Goal: Information Seeking & Learning: Learn about a topic

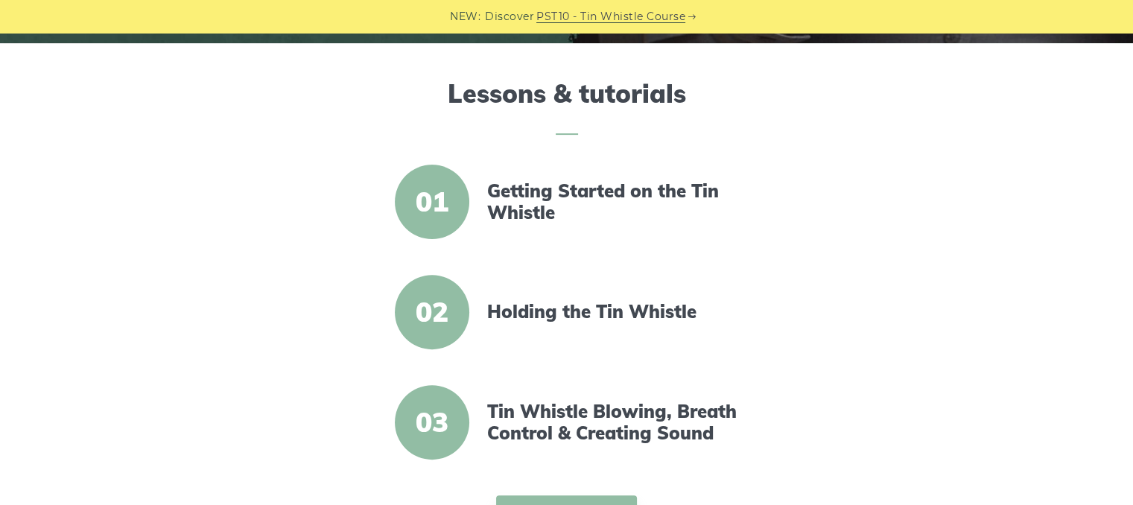
scroll to position [447, 0]
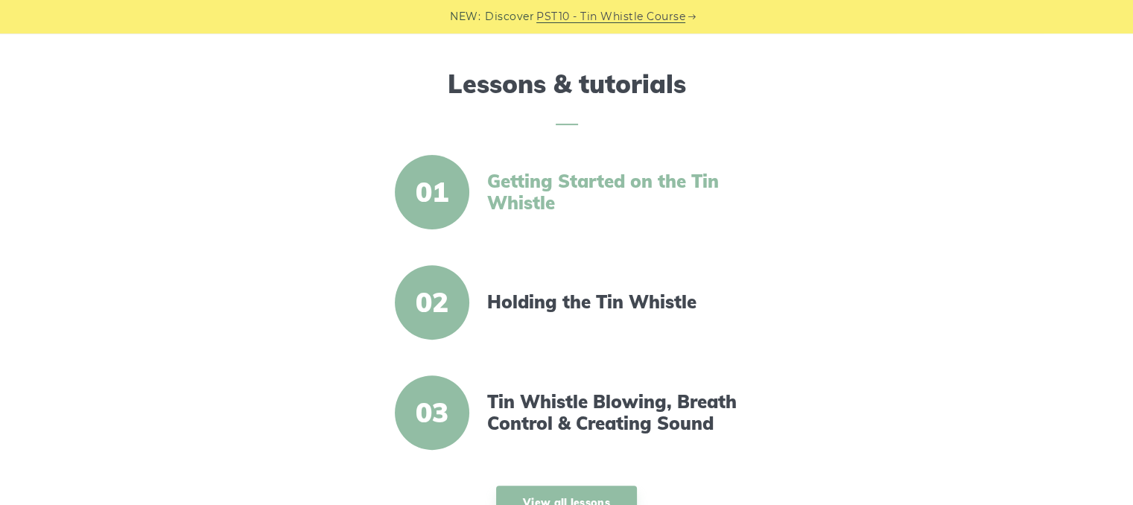
click at [531, 190] on link "Getting Started on the Tin Whistle" at bounding box center [615, 192] width 256 height 43
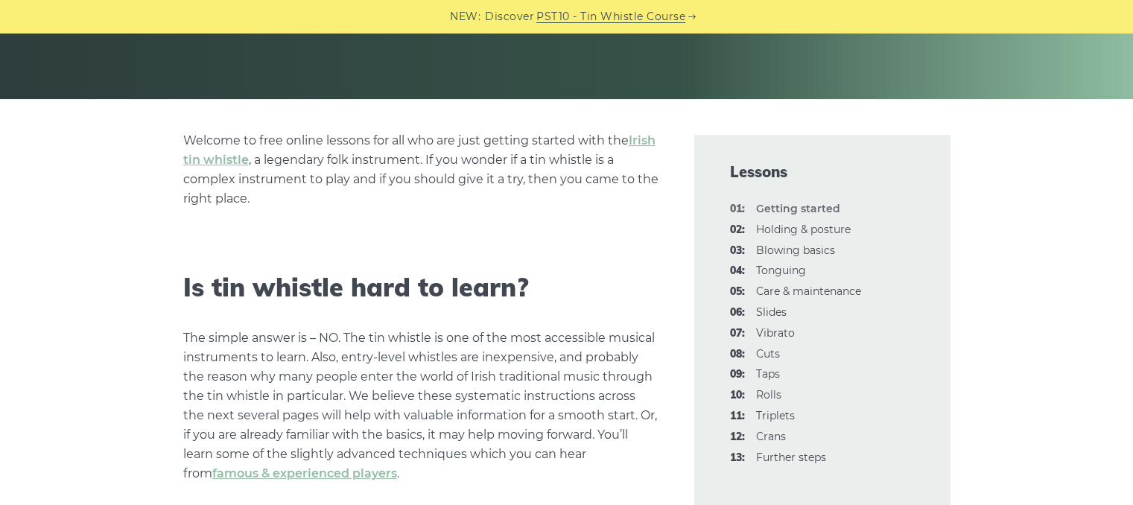
scroll to position [298, 0]
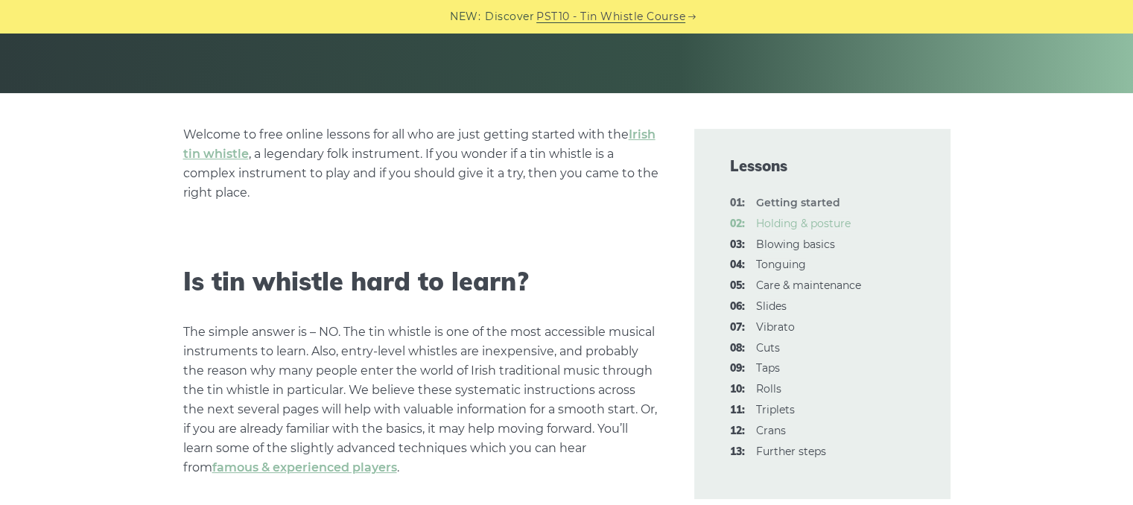
click at [805, 225] on link "02: Holding & posture" at bounding box center [803, 223] width 95 height 13
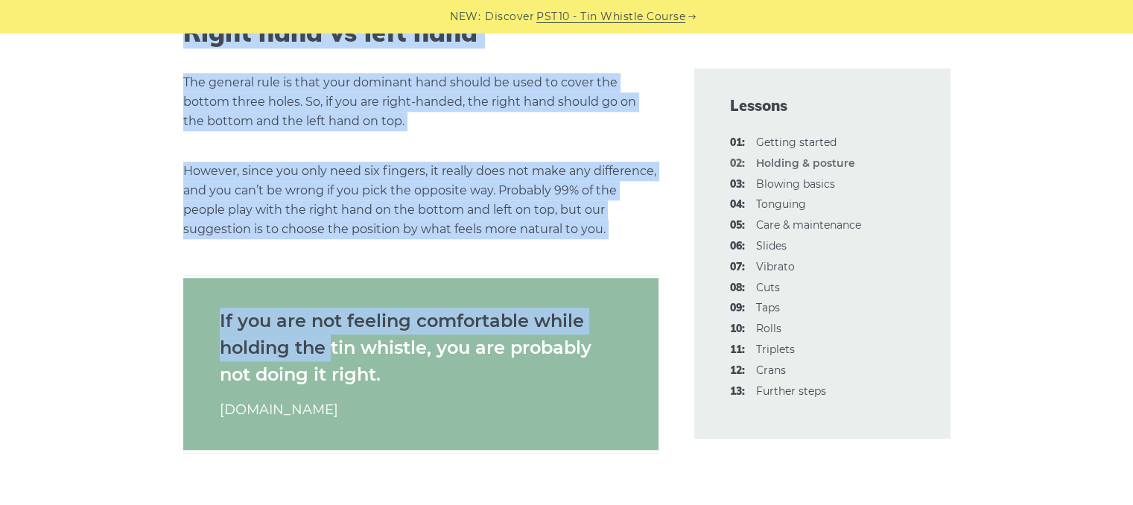
scroll to position [1514, 0]
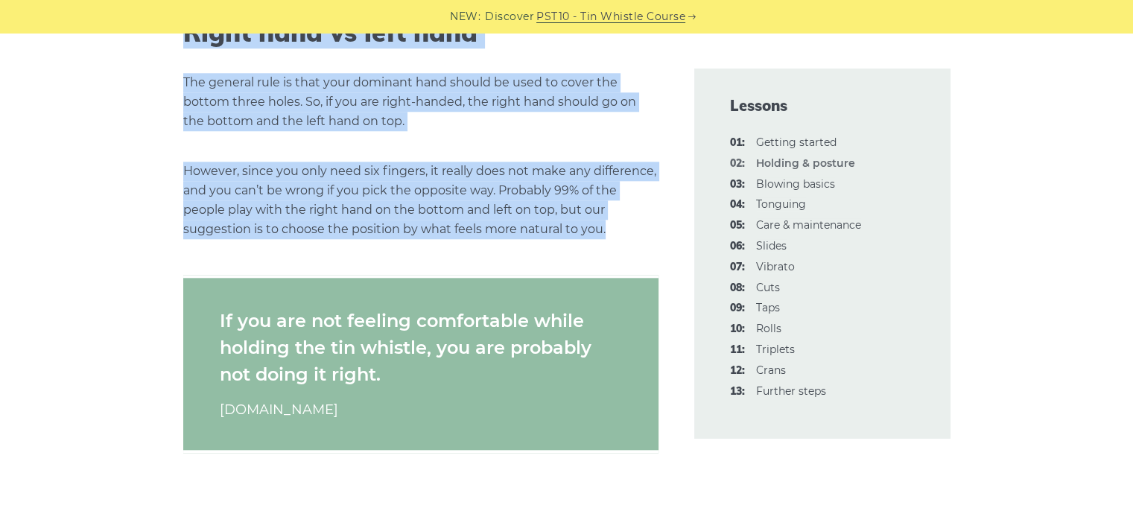
drag, startPoint x: 187, startPoint y: 112, endPoint x: 617, endPoint y: 231, distance: 446.2
copy div "Lor ip dolo s ame consect Adipi el sed, doei t inci utlabo etd magna. Al eni ad…"
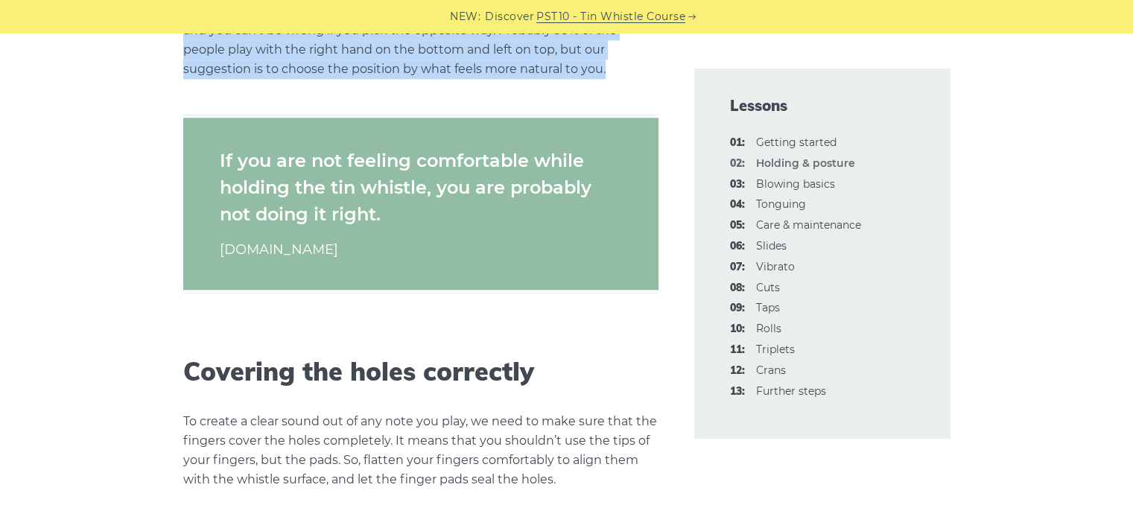
scroll to position [1887, 0]
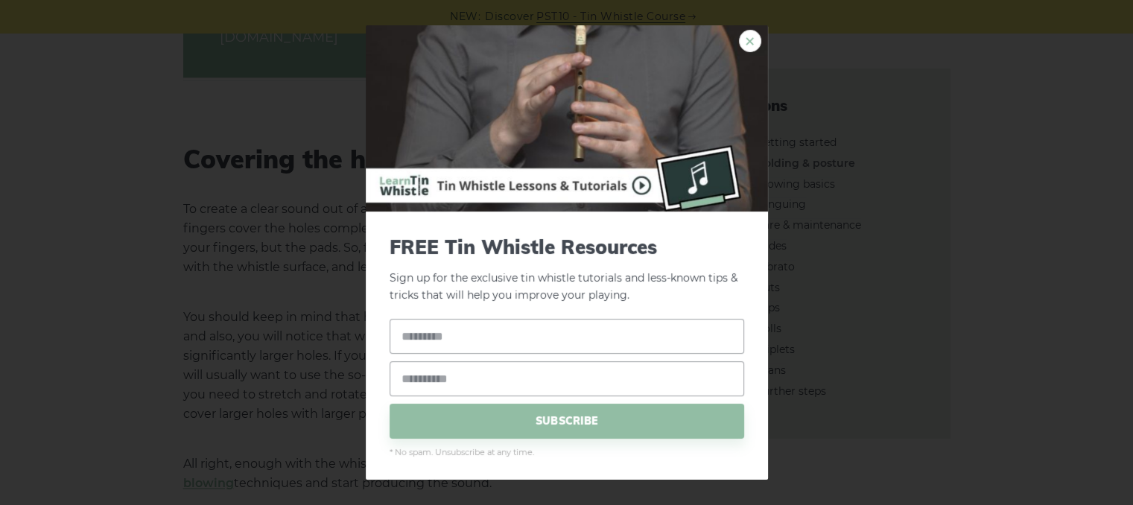
click at [739, 39] on link "×" at bounding box center [750, 41] width 22 height 22
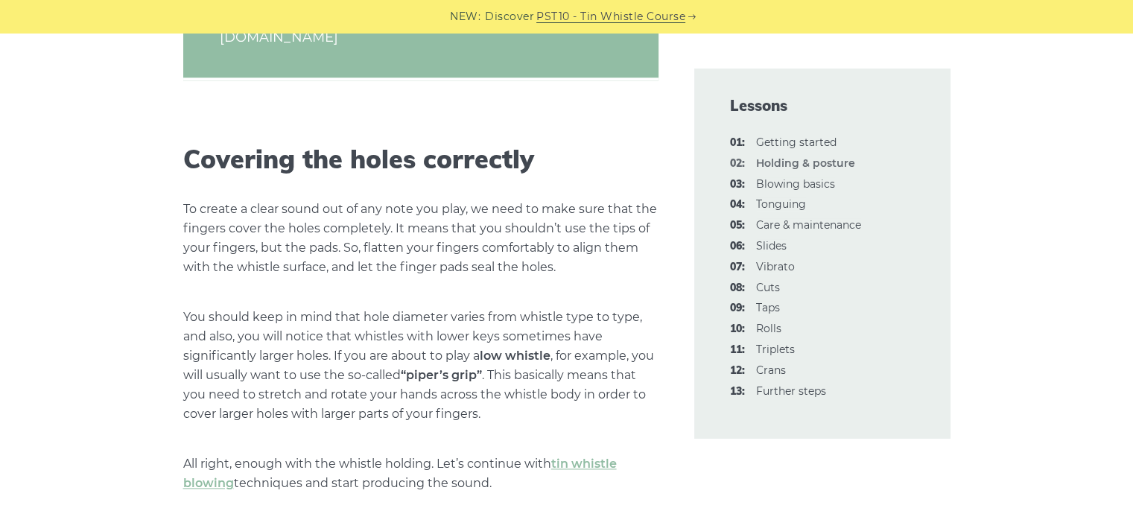
scroll to position [1961, 0]
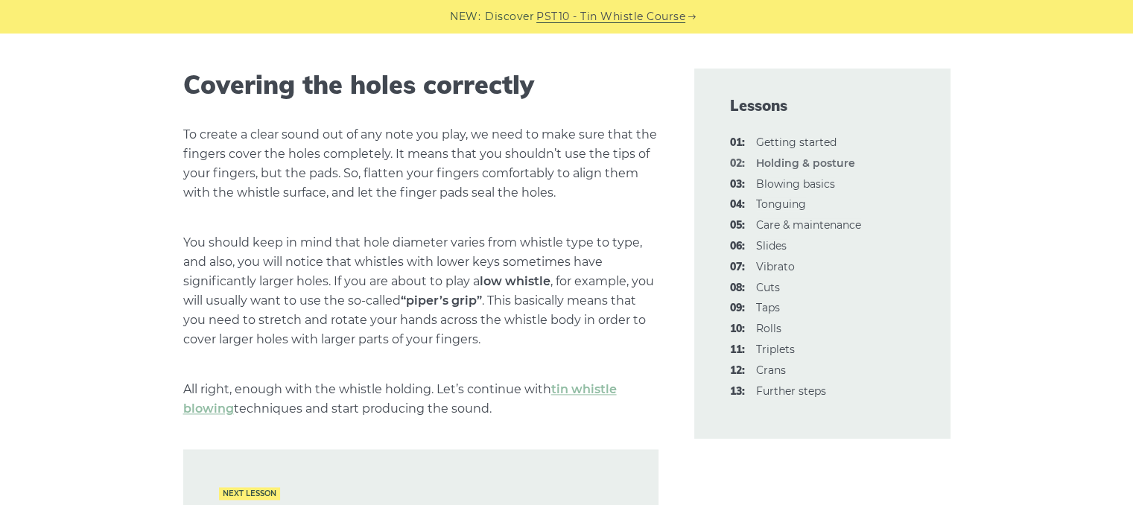
drag, startPoint x: 183, startPoint y: 78, endPoint x: 512, endPoint y: 409, distance: 466.9
copy div "Covering the holes correctly To create a clear sound out of any note you play, …"
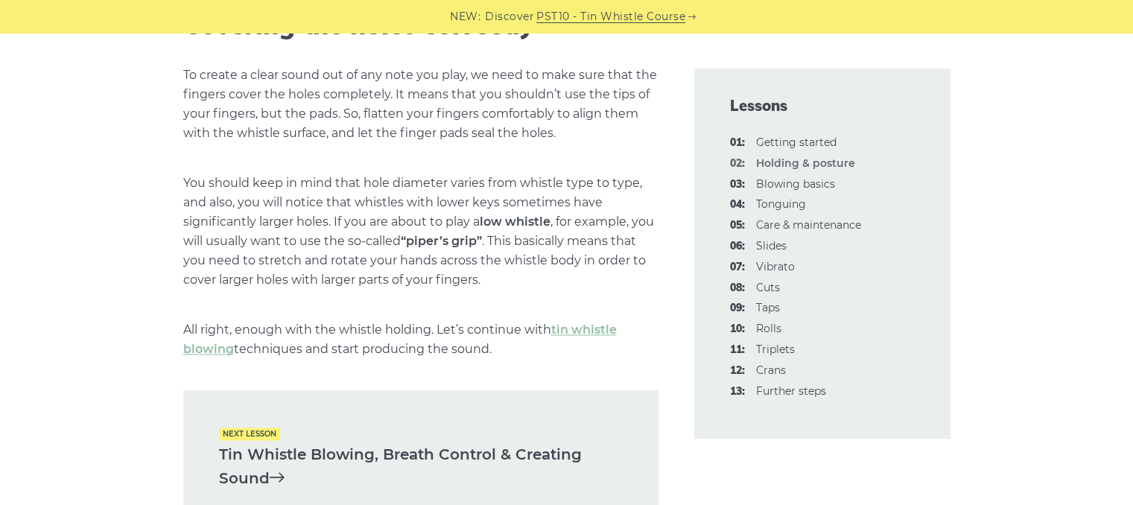
scroll to position [2110, 0]
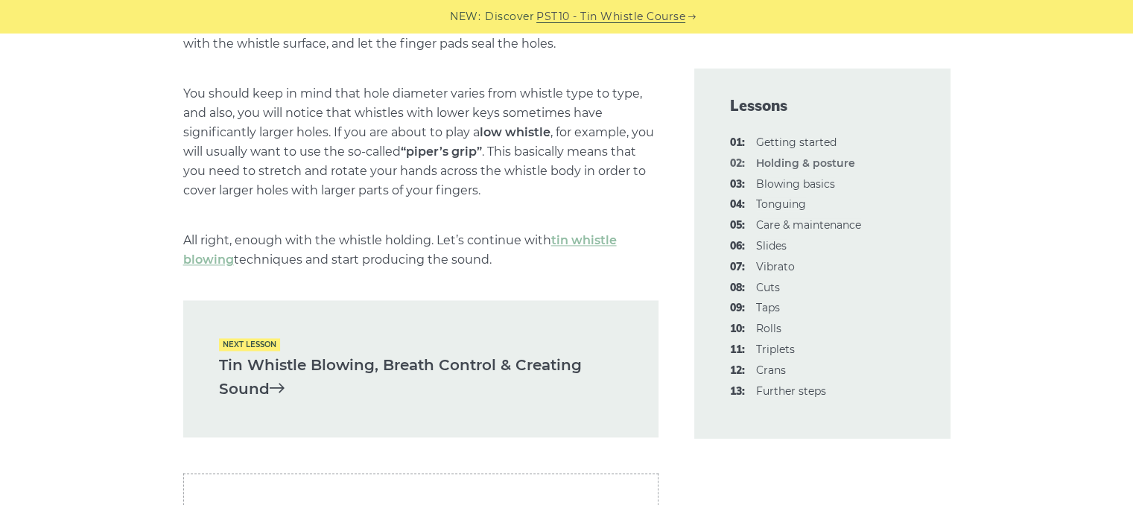
click at [308, 357] on link "Tin Whistle Blowing, Breath Control & Creating Sound" at bounding box center [421, 377] width 404 height 48
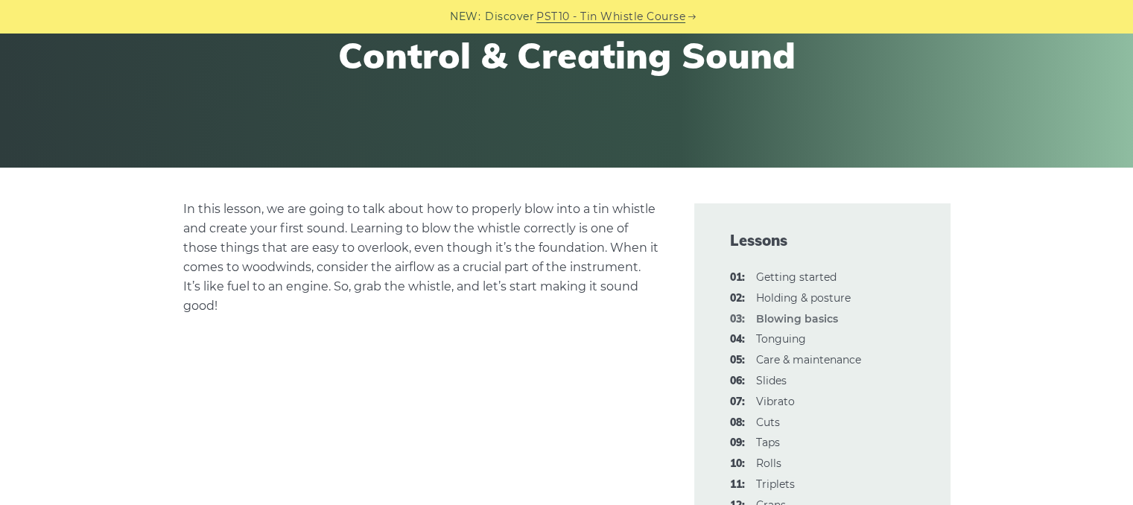
scroll to position [298, 0]
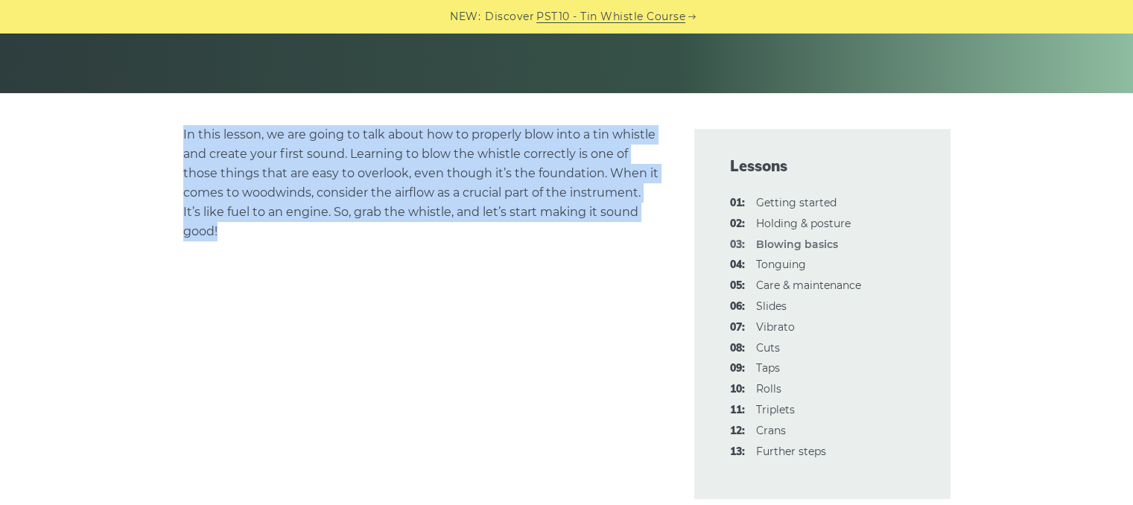
drag, startPoint x: 182, startPoint y: 132, endPoint x: 273, endPoint y: 239, distance: 140.6
click at [273, 239] on p "In this lesson, we are going to talk about how to properly blow into a tin whis…" at bounding box center [420, 183] width 475 height 116
copy p "In this lesson, we are going to talk about how to properly blow into a tin whis…"
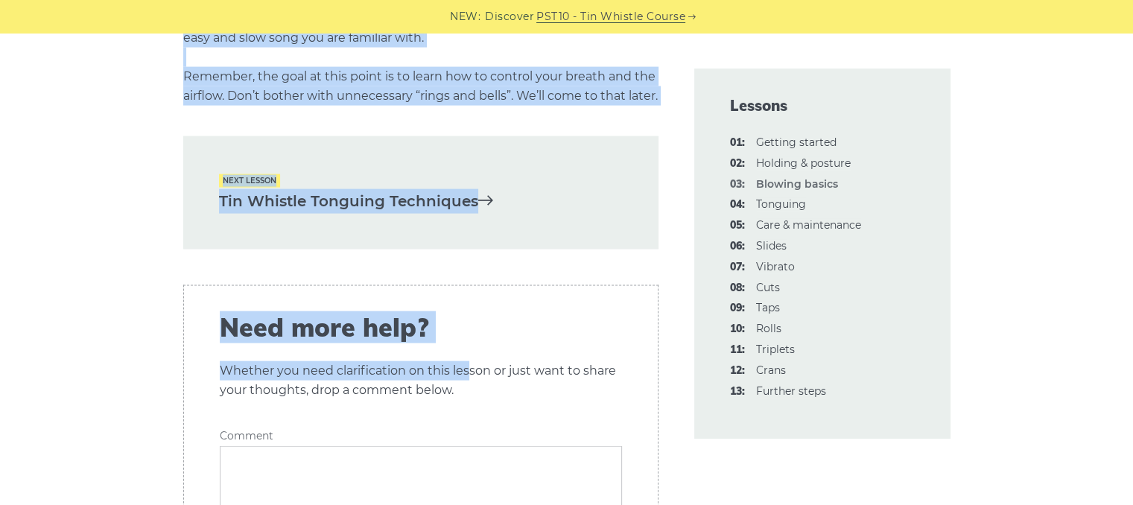
scroll to position [2906, 0]
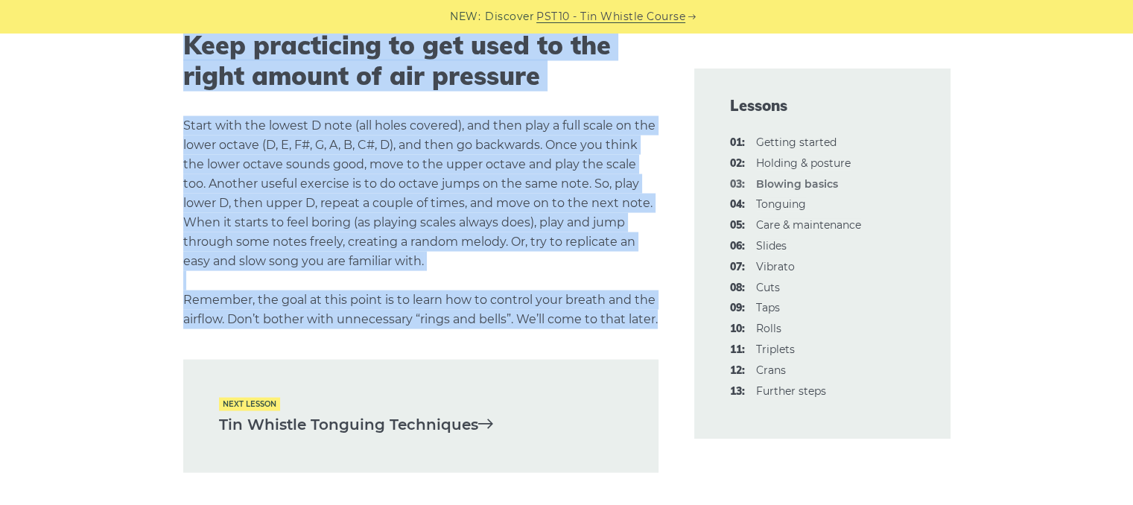
drag, startPoint x: 347, startPoint y: 253, endPoint x: 241, endPoint y: 341, distance: 138.1
click at [241, 341] on div "NEW: Discover PST10 - Tin Whistle Course Lessons Fingering Charts Tabs & Notes …" at bounding box center [566, 215] width 1133 height 6178
copy div "Tin Whistle Blowing, Breath Control & Creating Sound In this lesson, we are goi…"
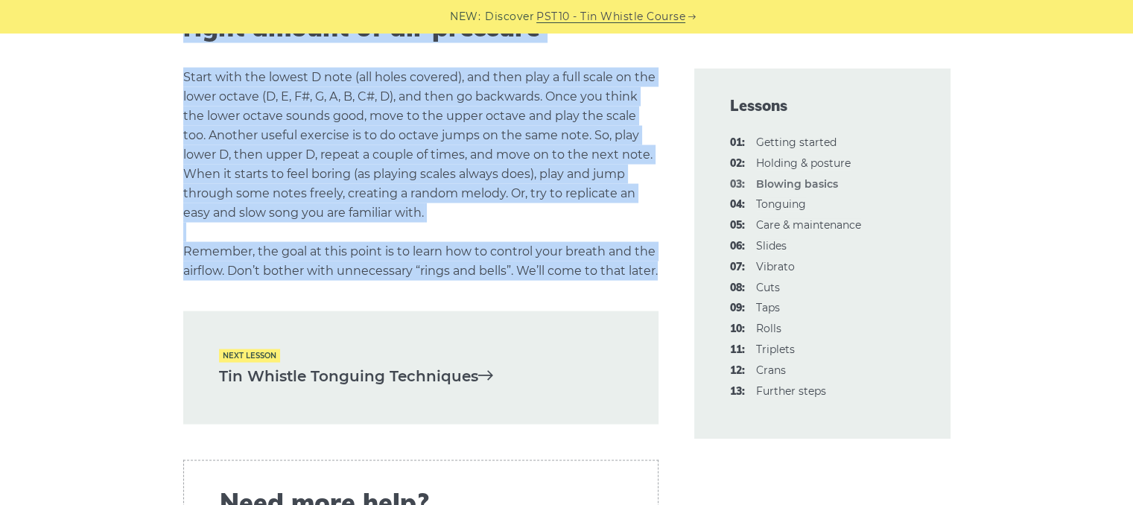
scroll to position [2981, 0]
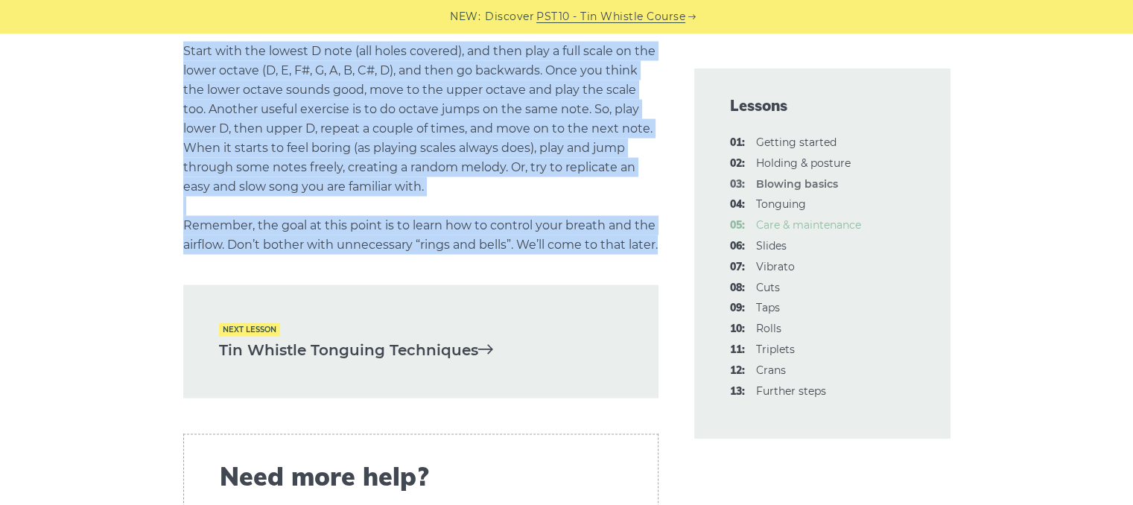
click at [805, 227] on link "05: Care & maintenance" at bounding box center [808, 224] width 105 height 13
